Goal: Information Seeking & Learning: Check status

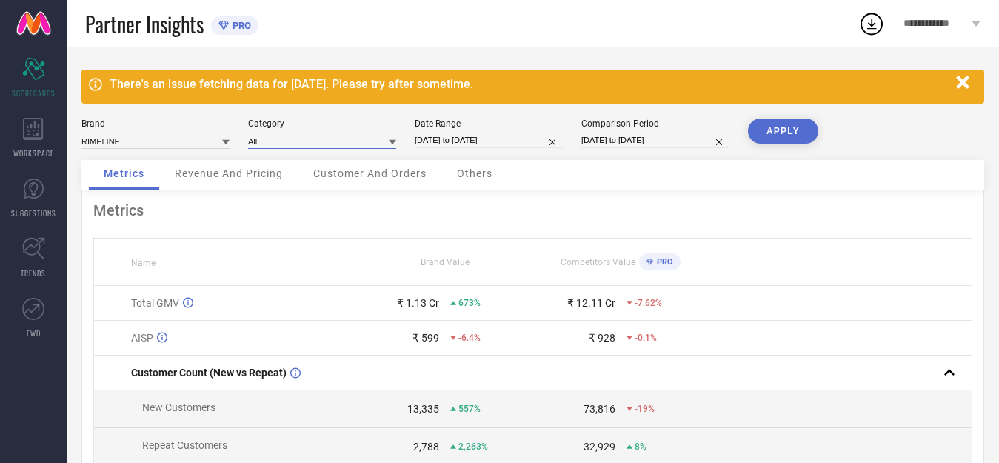
click at [364, 146] on input at bounding box center [322, 141] width 148 height 16
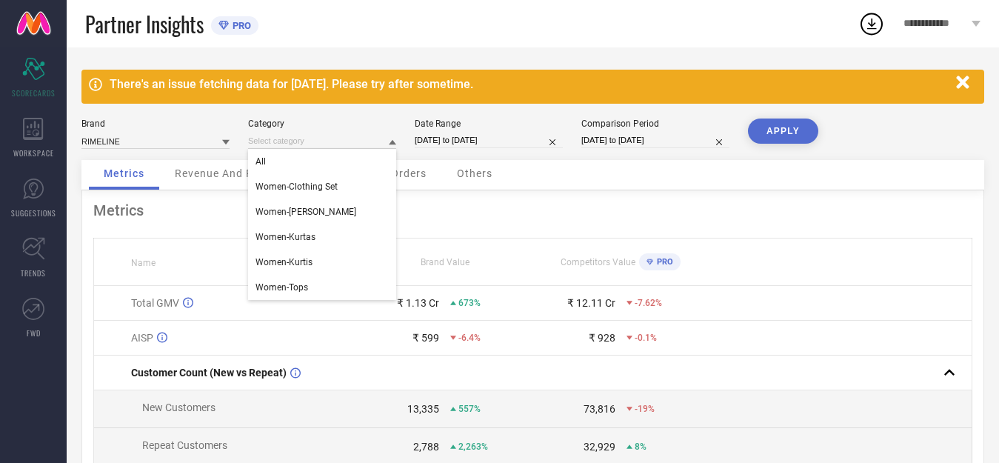
click at [360, 117] on div "There's an issue fetching data for [DATE]. Please try after sometime. Brand RIM…" at bounding box center [533, 356] width 932 height 618
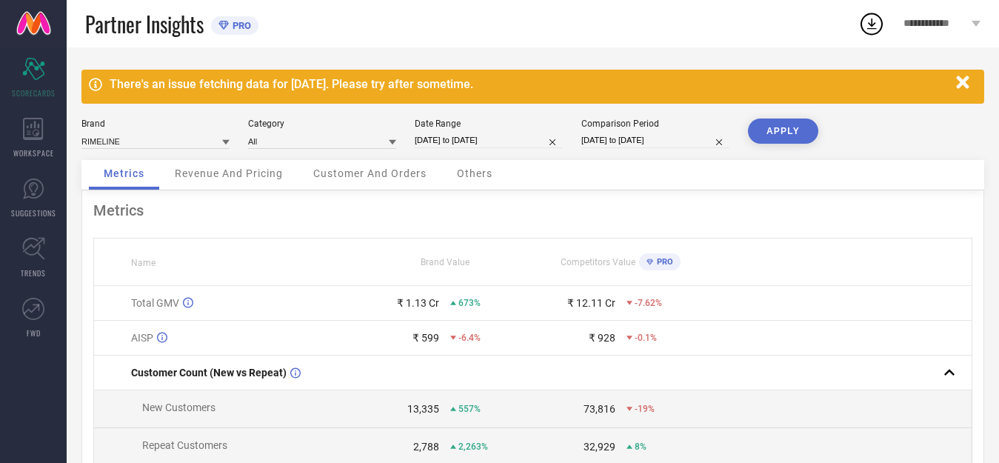
select select "7"
select select "2025"
select select "8"
select select "2025"
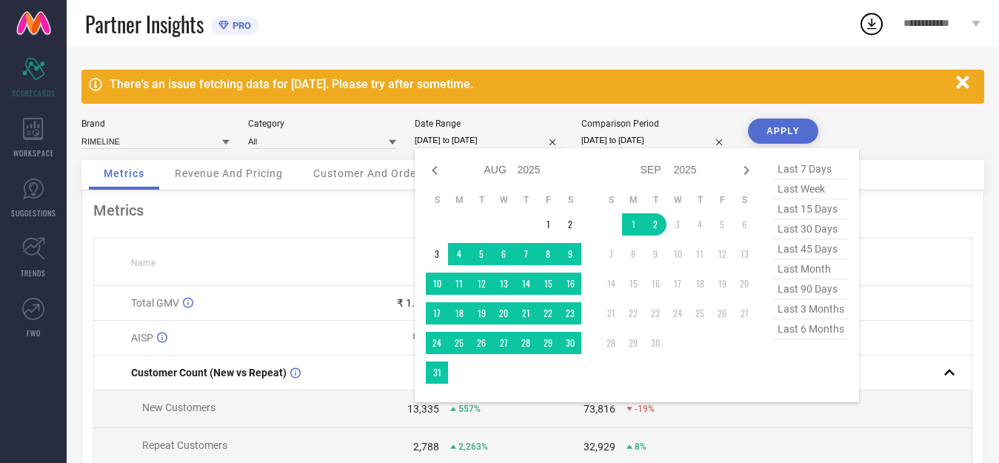
click at [472, 139] on input "[DATE] to [DATE]" at bounding box center [489, 141] width 148 height 16
click at [657, 224] on td "2" at bounding box center [655, 224] width 22 height 22
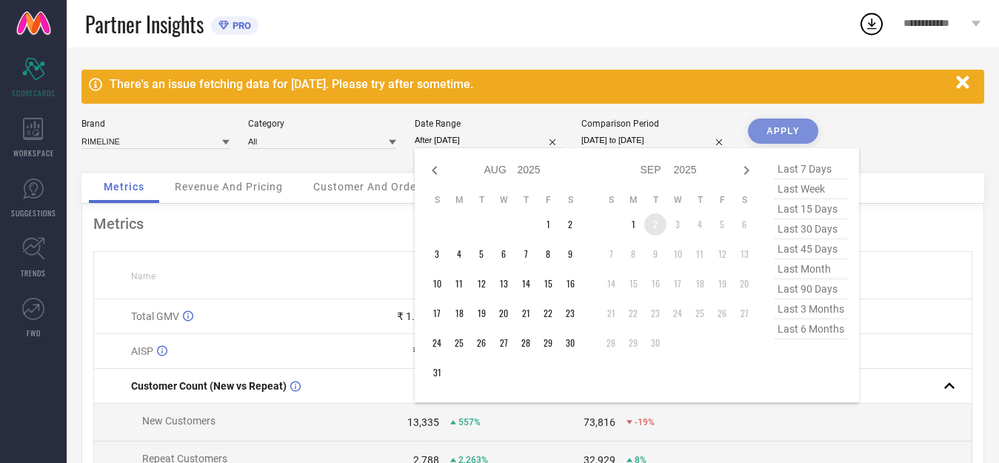
type input "[DATE] to [DATE]"
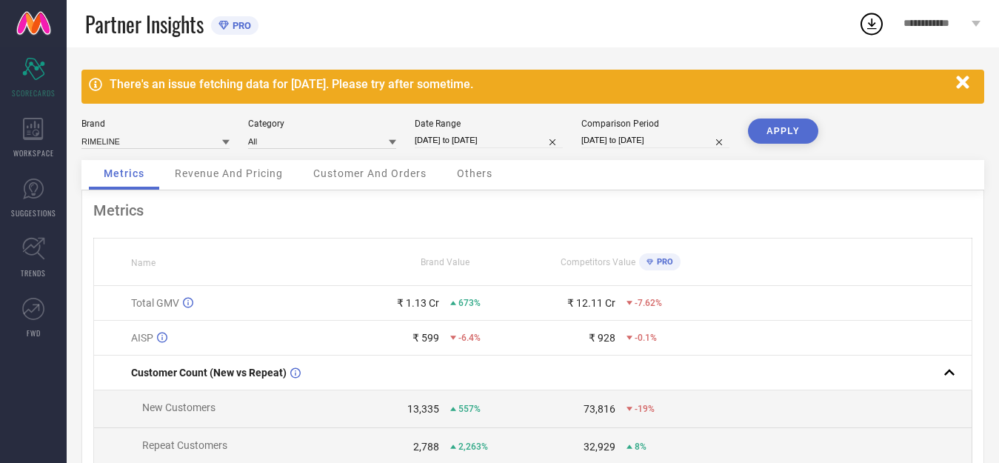
select select "7"
select select "2024"
select select "8"
select select "2024"
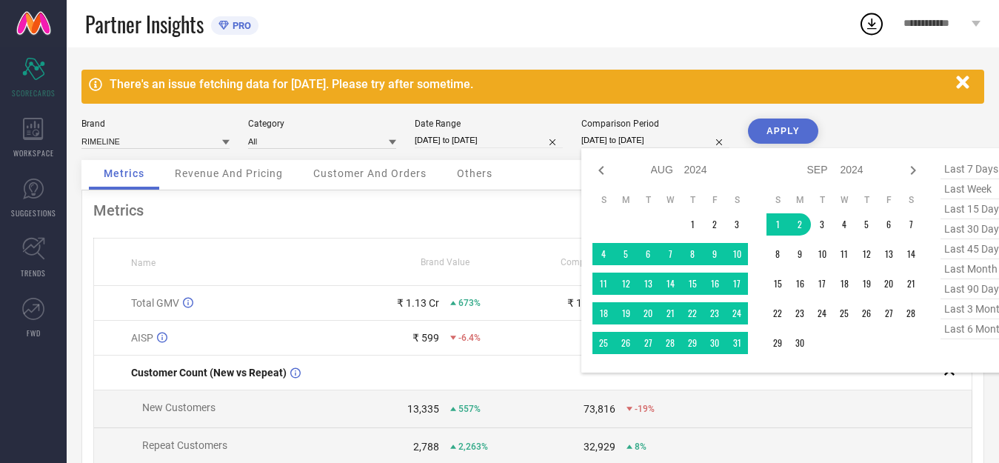
click at [609, 143] on input "[DATE] to [DATE]" at bounding box center [655, 141] width 148 height 16
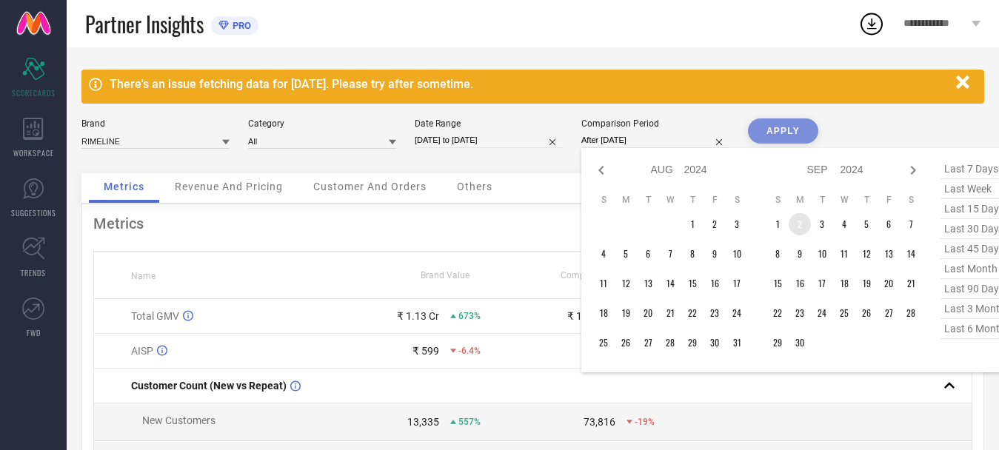
click at [799, 226] on td "2" at bounding box center [800, 224] width 22 height 22
type input "[DATE] to [DATE]"
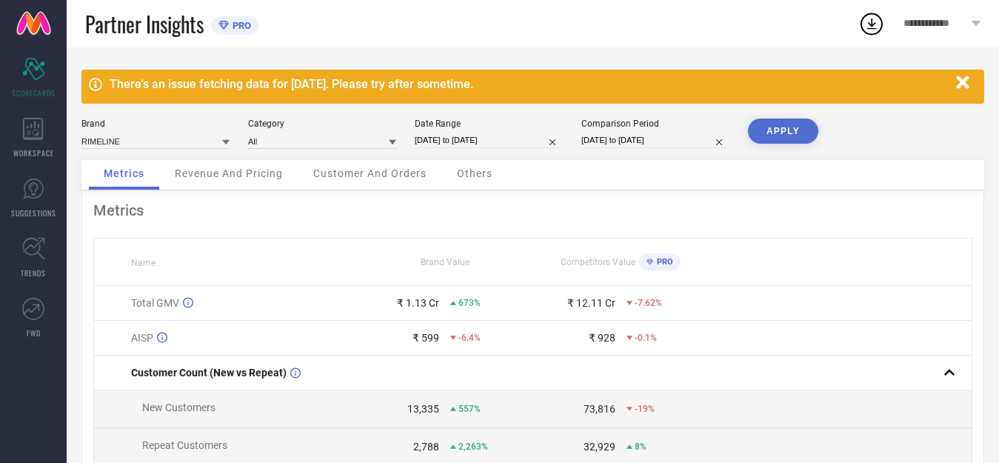
click at [777, 130] on button "APPLY" at bounding box center [783, 130] width 70 height 25
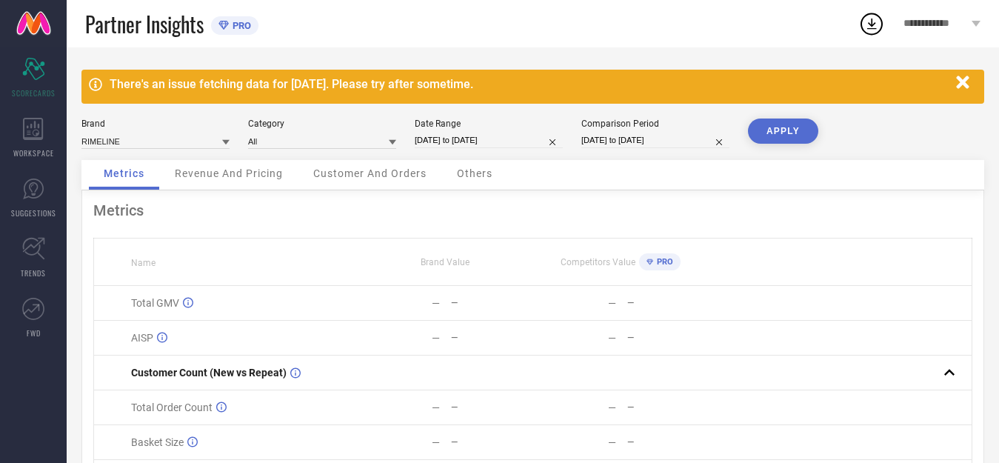
click at [352, 168] on span "Customer And Orders" at bounding box center [369, 173] width 113 height 12
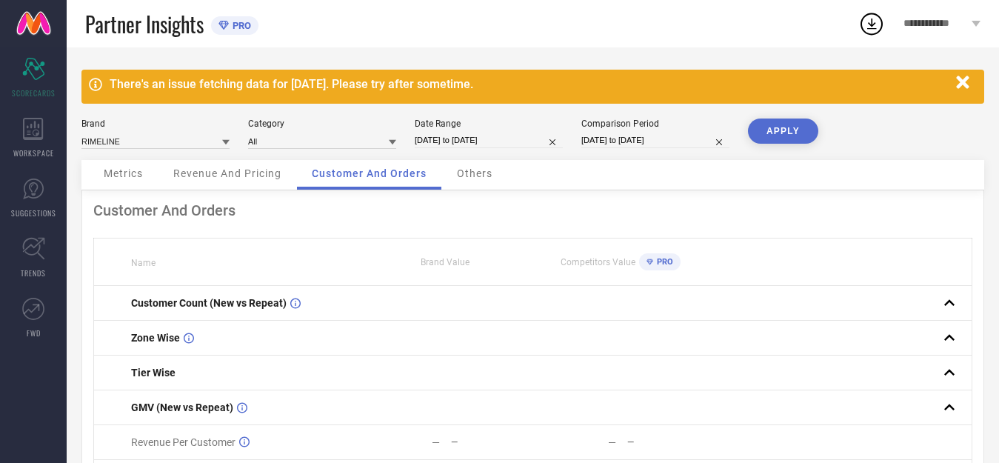
click at [486, 180] on div "Others" at bounding box center [474, 175] width 65 height 30
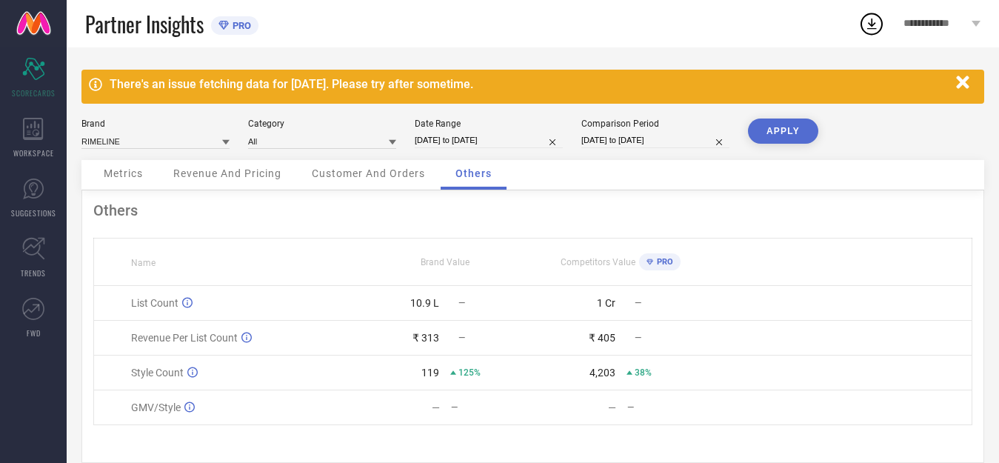
scroll to position [26, 0]
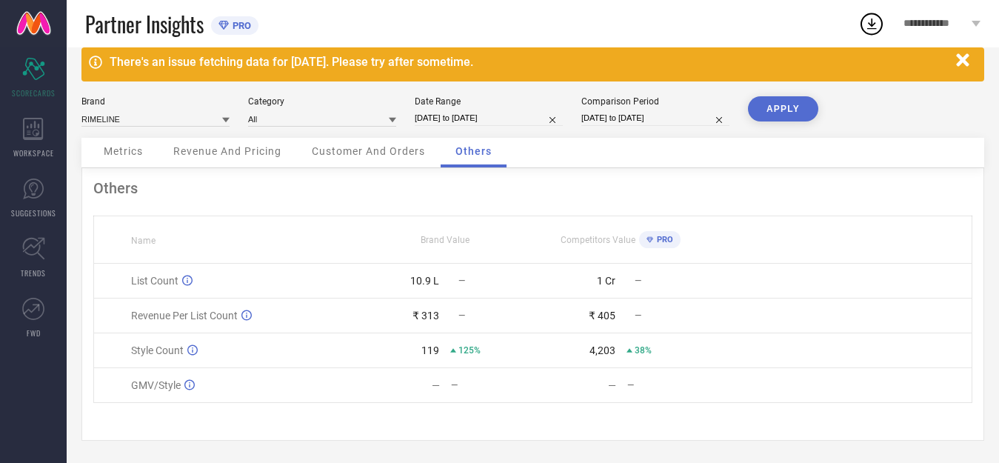
click at [208, 149] on span "Revenue And Pricing" at bounding box center [227, 151] width 108 height 12
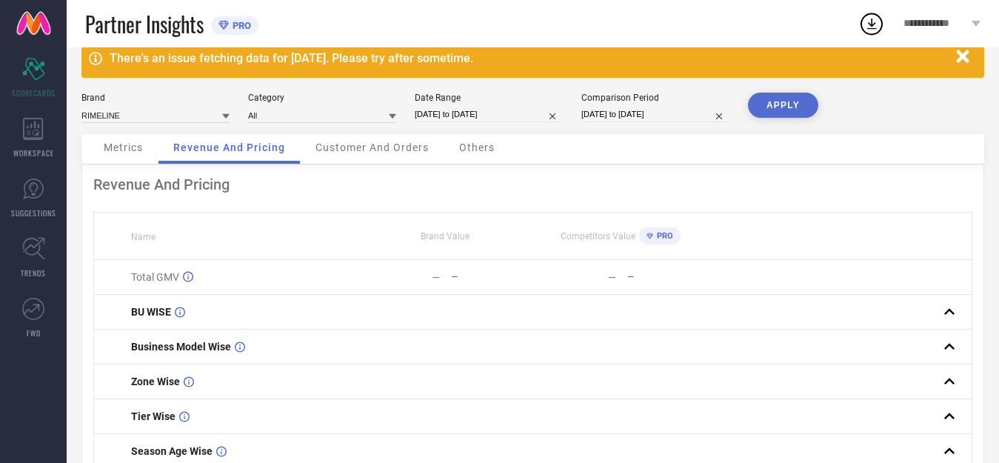
click at [138, 154] on div "Metrics" at bounding box center [123, 149] width 69 height 30
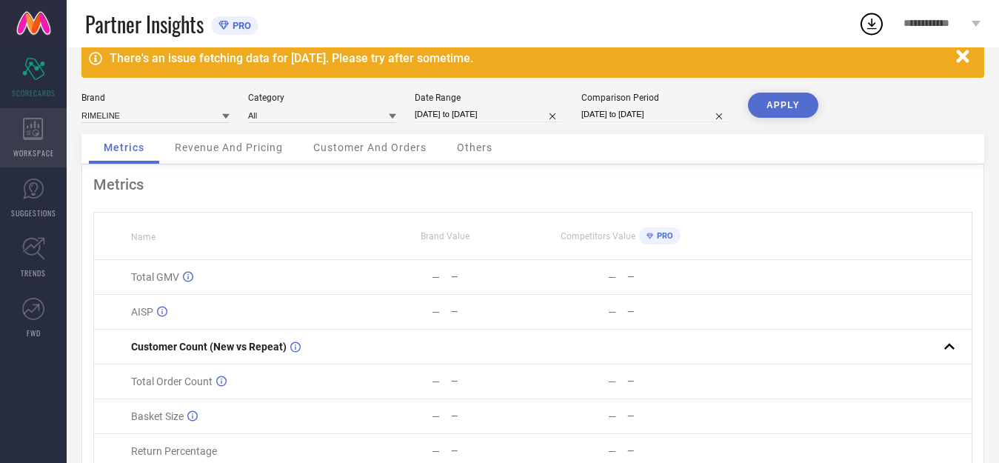
click at [33, 140] on div "WORKSPACE" at bounding box center [33, 137] width 67 height 59
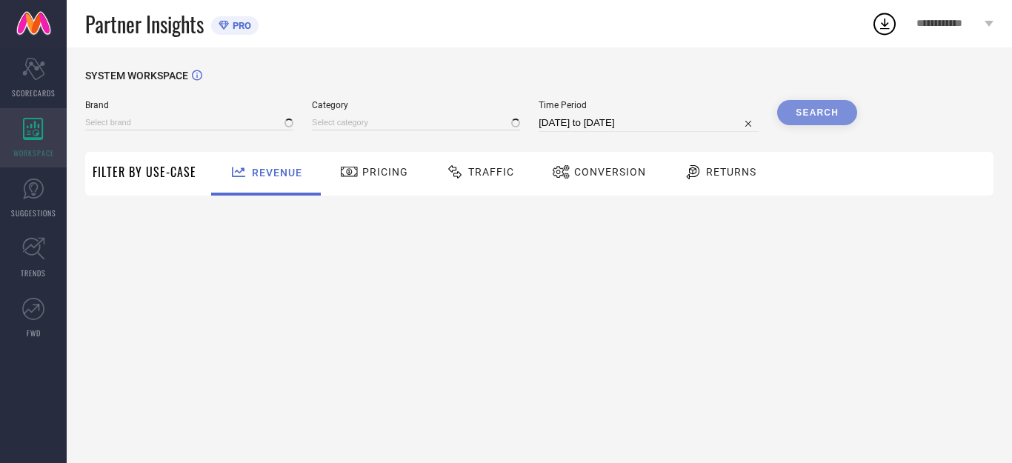
type input "RIMELINE"
type input "All"
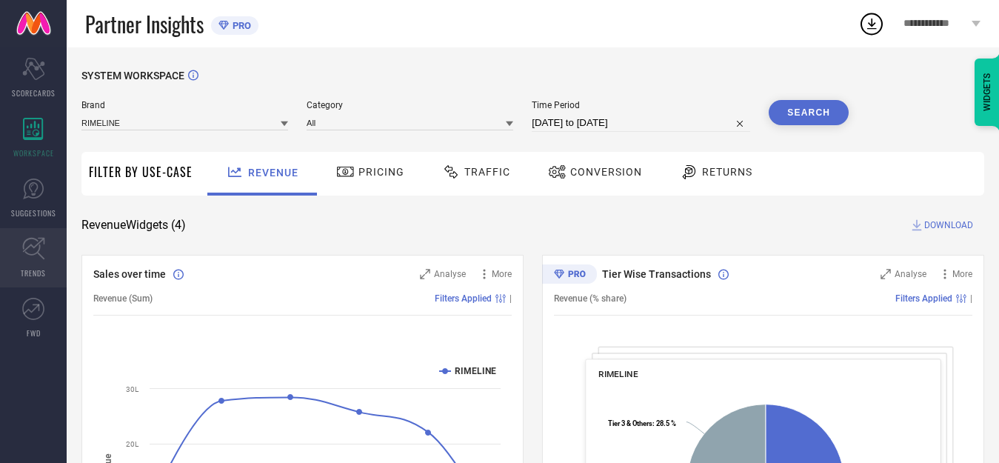
click at [33, 270] on span "TRENDS" at bounding box center [33, 272] width 25 height 11
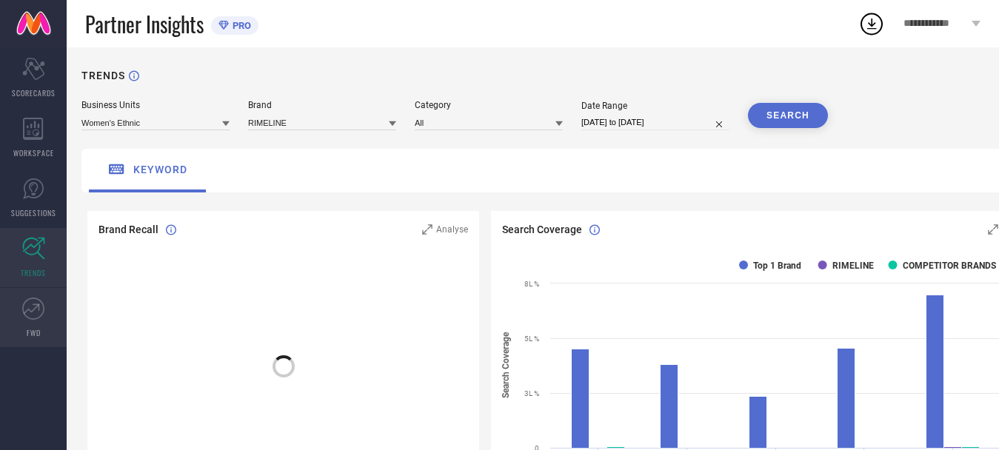
click at [30, 305] on icon at bounding box center [33, 309] width 22 height 22
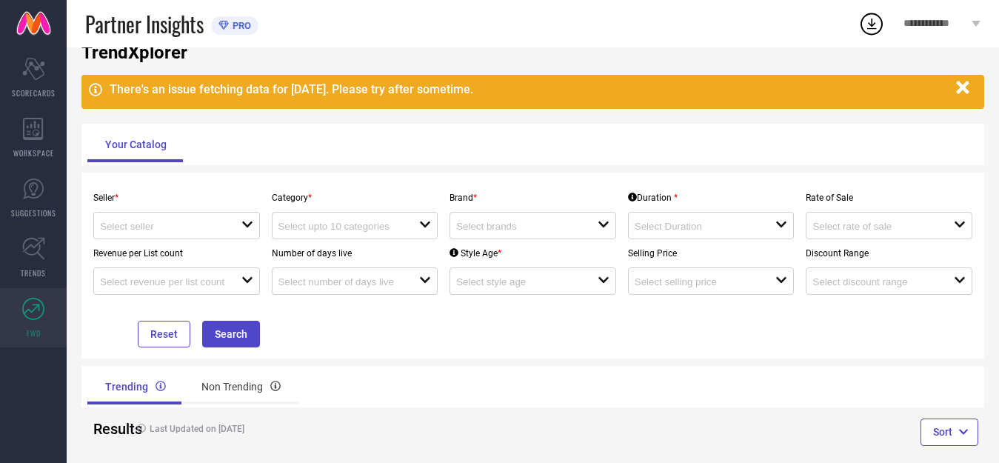
scroll to position [61, 0]
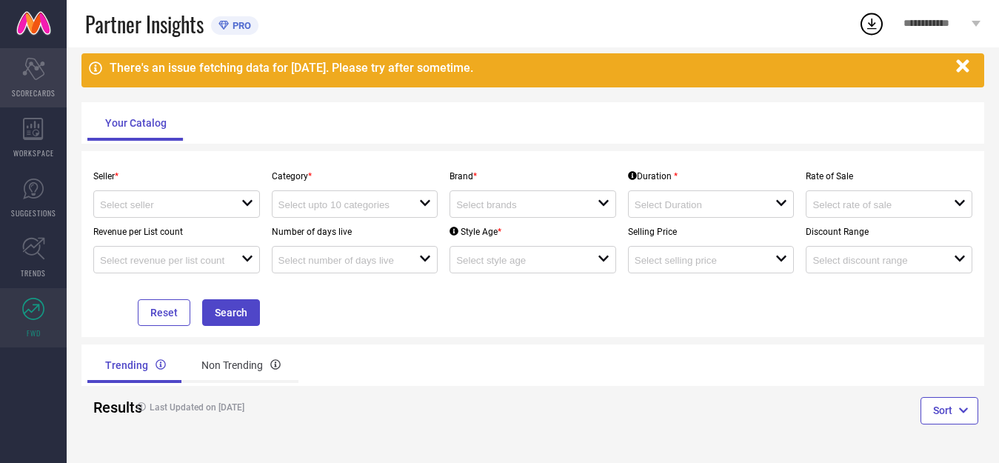
click at [30, 67] on icon "Scorecard" at bounding box center [33, 69] width 23 height 22
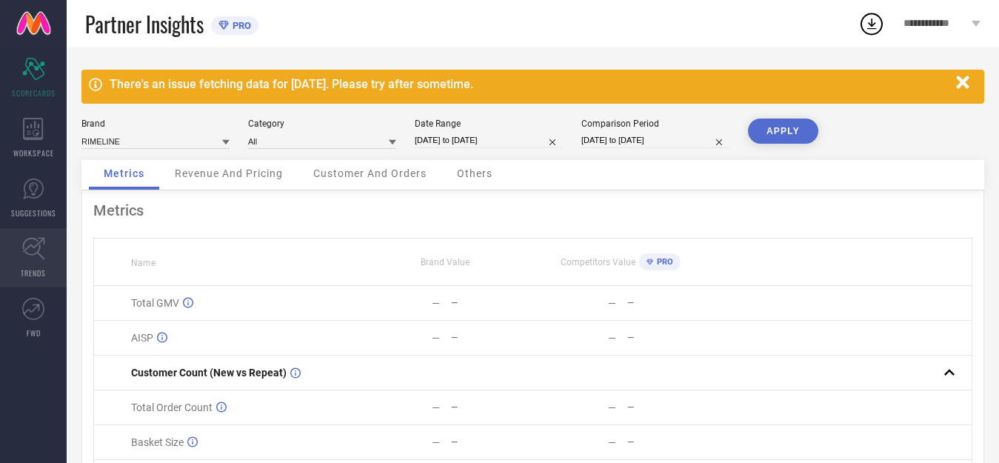
click at [34, 263] on link "TRENDS" at bounding box center [33, 257] width 67 height 59
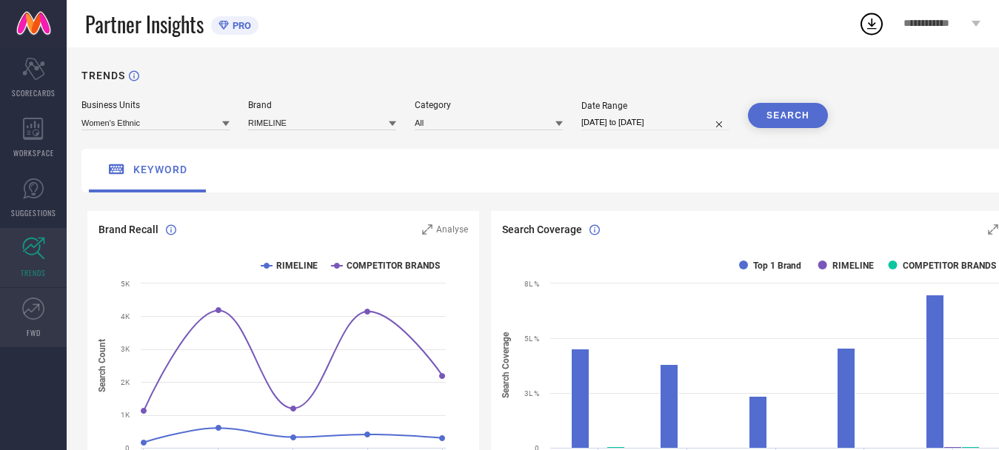
click at [51, 315] on link "FWD" at bounding box center [33, 317] width 67 height 59
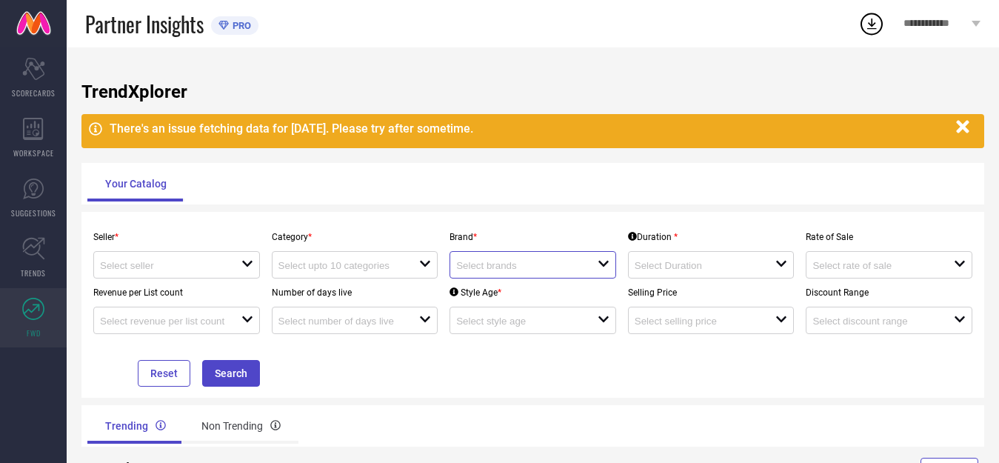
click at [543, 263] on input at bounding box center [519, 265] width 127 height 11
click at [555, 390] on div "Seller * open Category * open Brand * close Duration * open Rate of Sale open R…" at bounding box center [532, 305] width 903 height 186
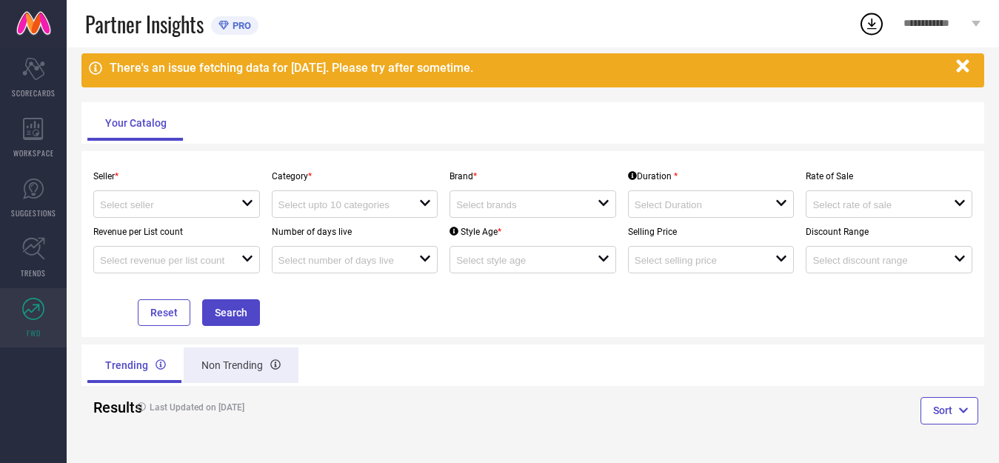
click at [238, 361] on div "Non Trending" at bounding box center [241, 365] width 115 height 36
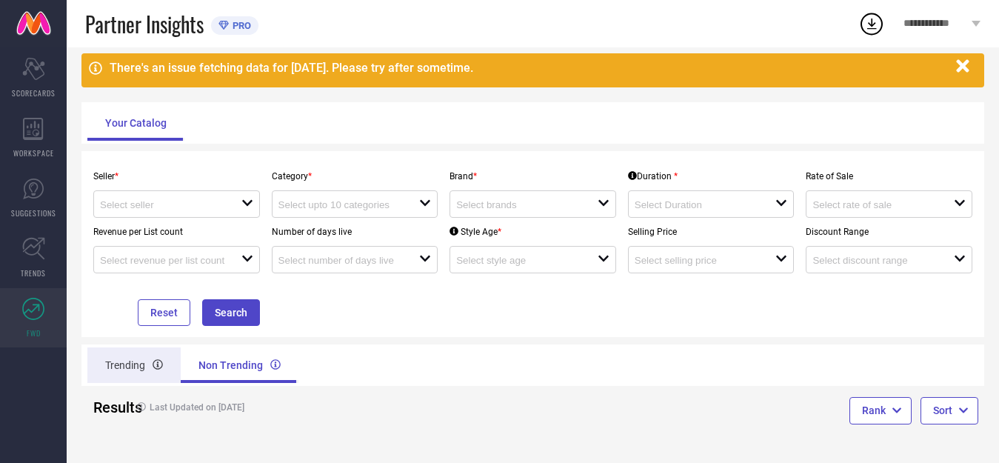
click at [150, 358] on div "Trending" at bounding box center [133, 365] width 93 height 36
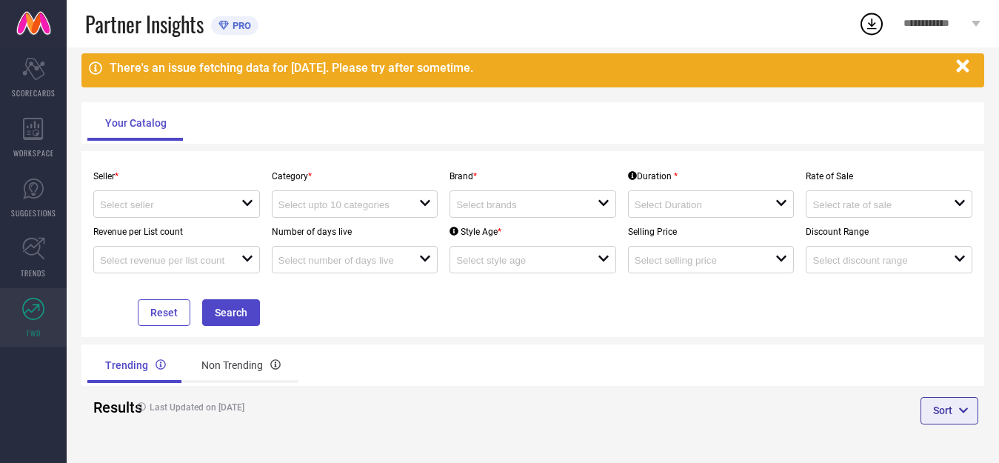
click at [957, 401] on button "Sort" at bounding box center [949, 410] width 58 height 27
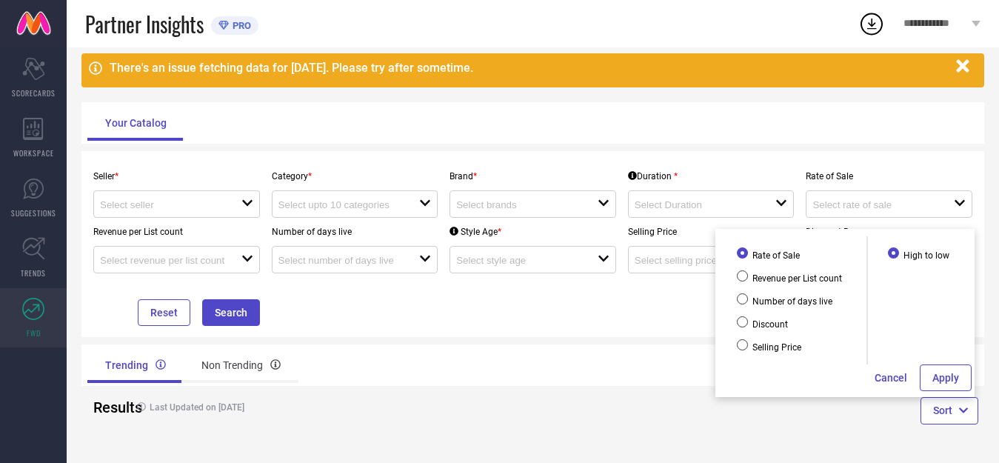
click at [528, 324] on div "Seller * open Category * open Brand * open Duration * open Rate of Sale open Re…" at bounding box center [532, 244] width 891 height 164
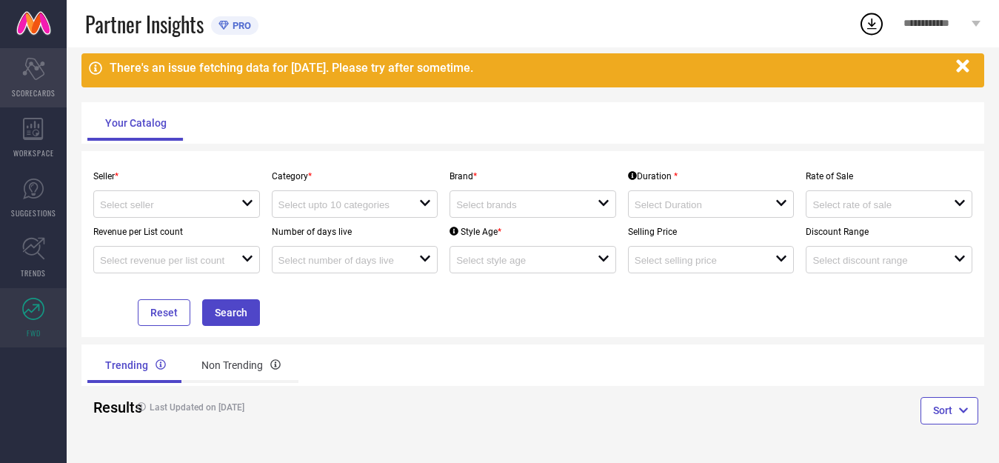
click at [30, 77] on icon "Scorecard" at bounding box center [33, 69] width 23 height 22
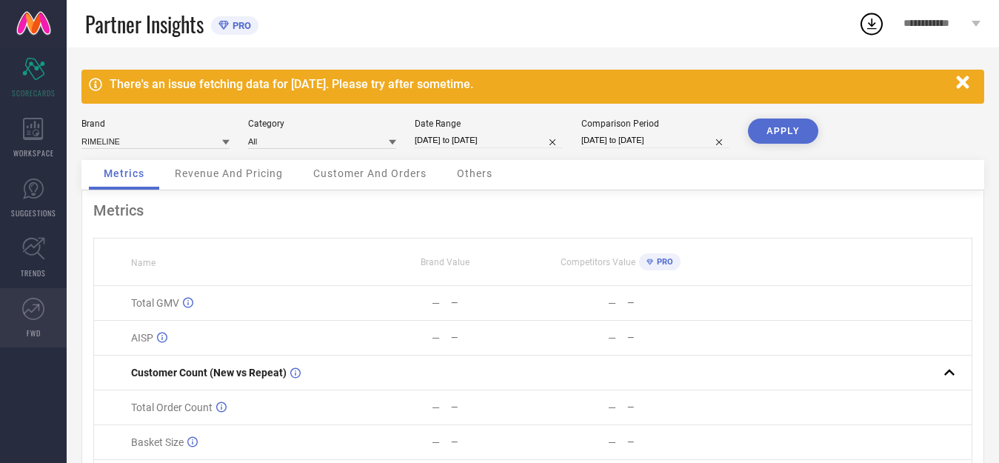
click at [27, 308] on icon at bounding box center [33, 309] width 22 height 22
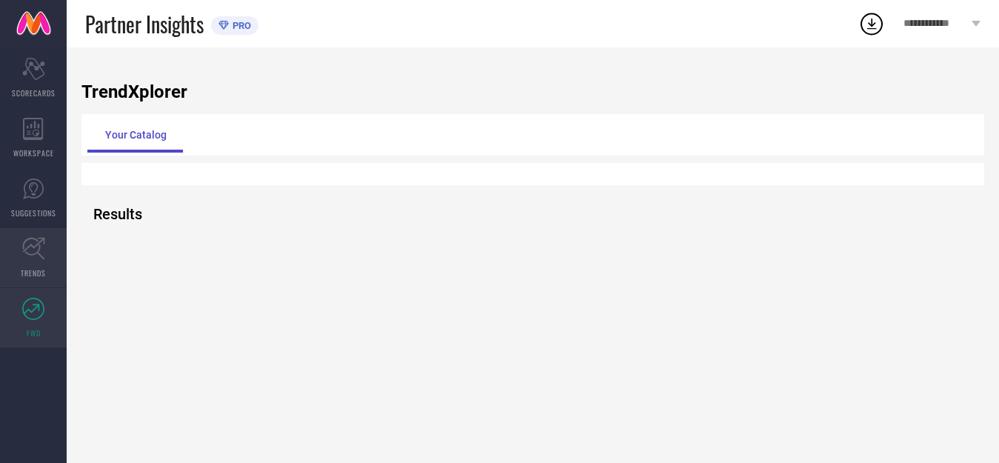
click at [28, 250] on icon at bounding box center [33, 248] width 23 height 23
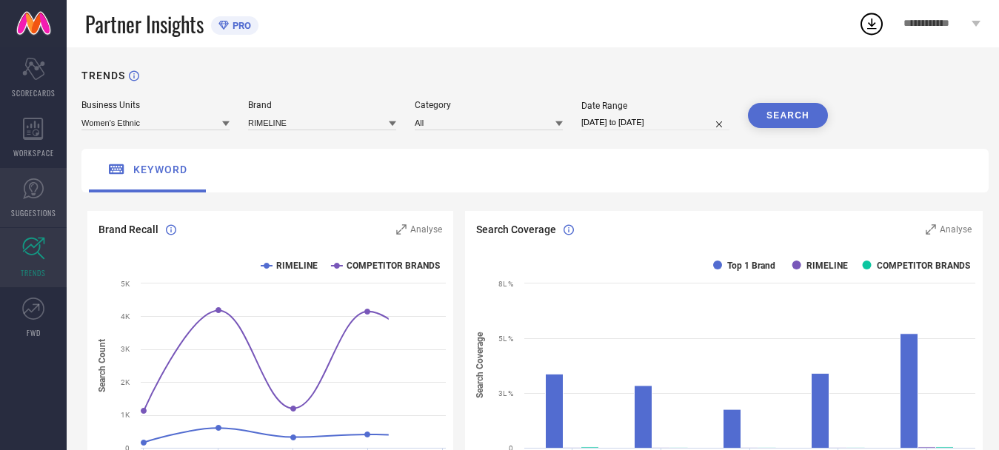
click at [37, 186] on icon at bounding box center [33, 188] width 9 height 13
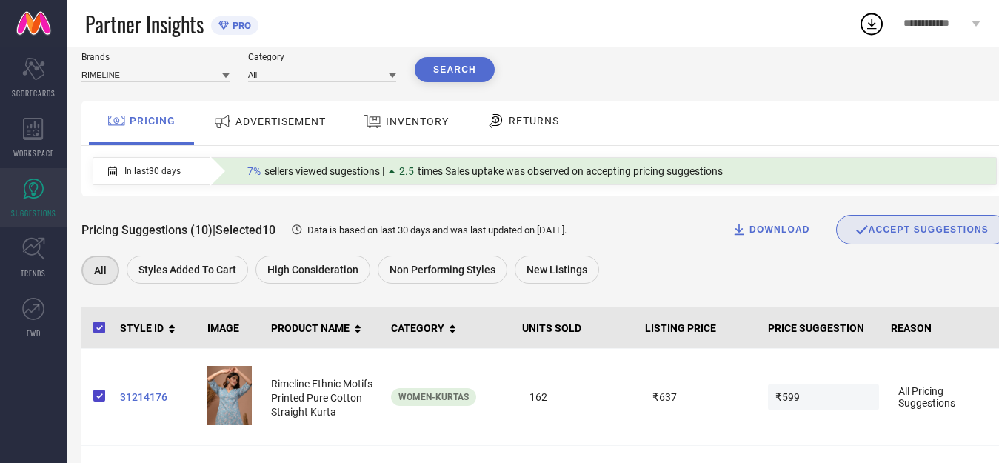
scroll to position [74, 0]
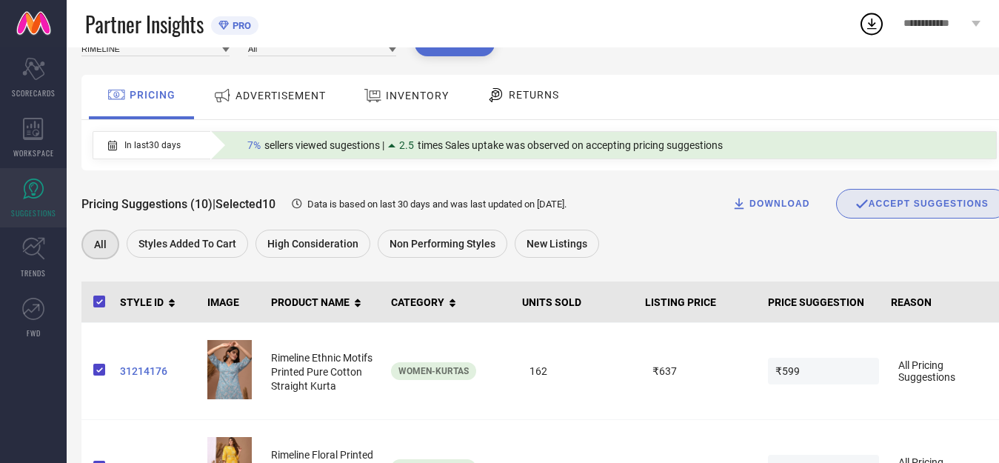
click at [428, 101] on span "INVENTORY" at bounding box center [417, 96] width 63 height 12
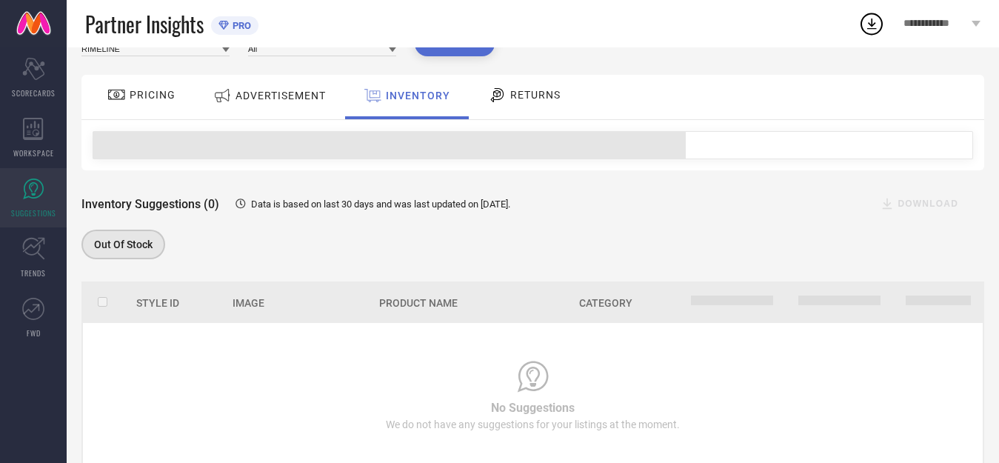
click at [253, 96] on span "ADVERTISEMENT" at bounding box center [280, 96] width 90 height 12
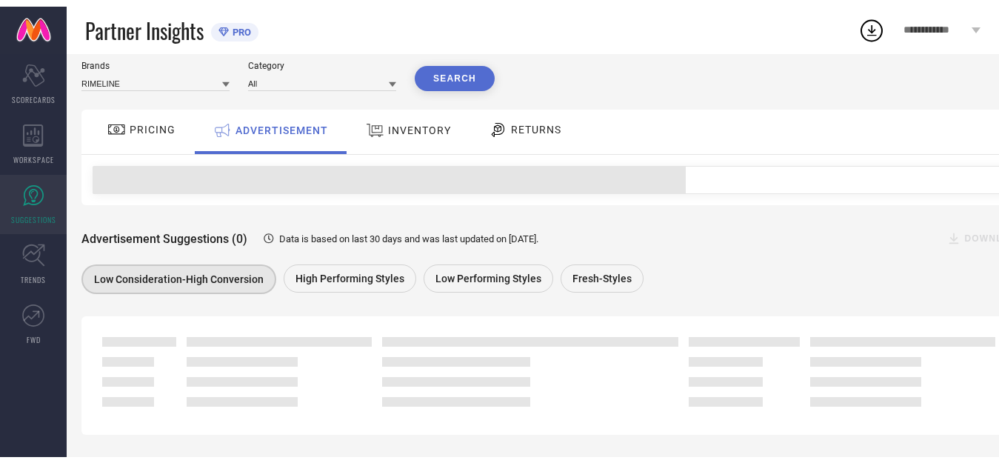
scroll to position [0, 0]
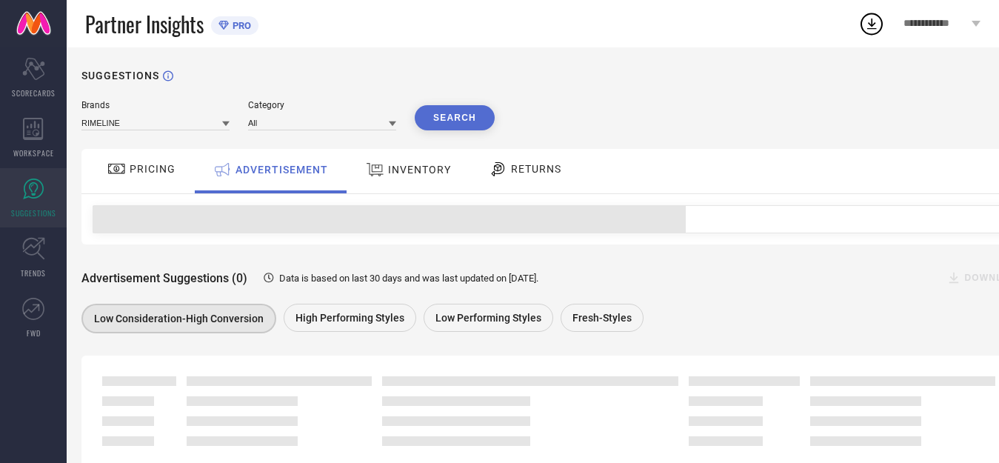
click at [96, 106] on div "Brands" at bounding box center [155, 105] width 148 height 10
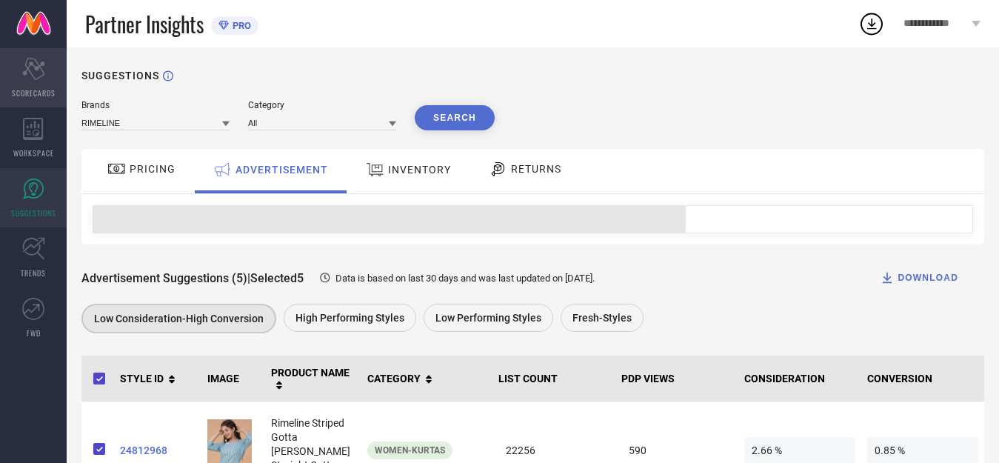
click at [27, 78] on icon "Scorecard" at bounding box center [33, 69] width 23 height 22
